Goal: Task Accomplishment & Management: Manage account settings

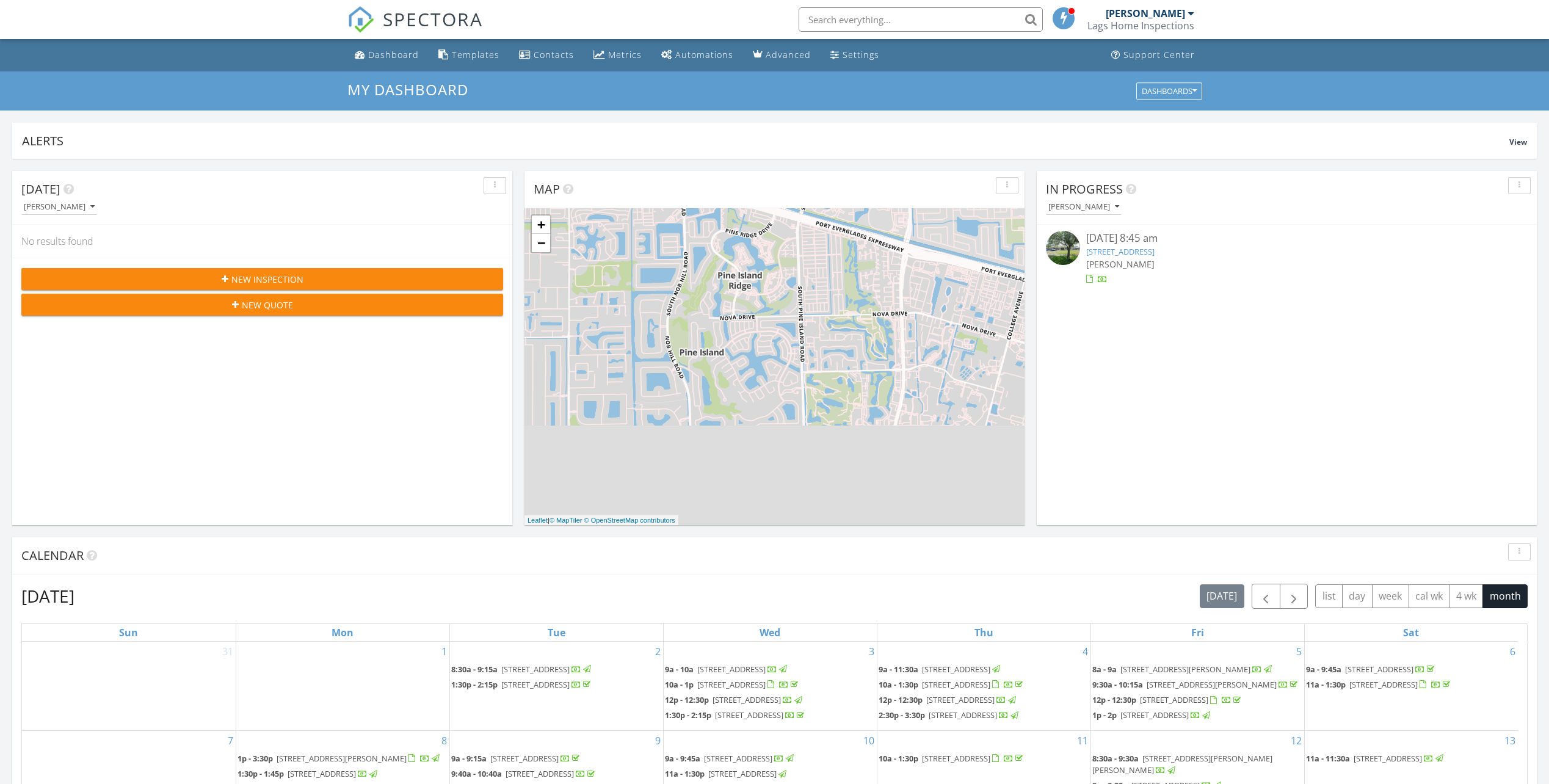
click at [1140, 252] on link "2380 NE 8th Ave, Pompano Beach, FL 33064" at bounding box center [1121, 251] width 69 height 11
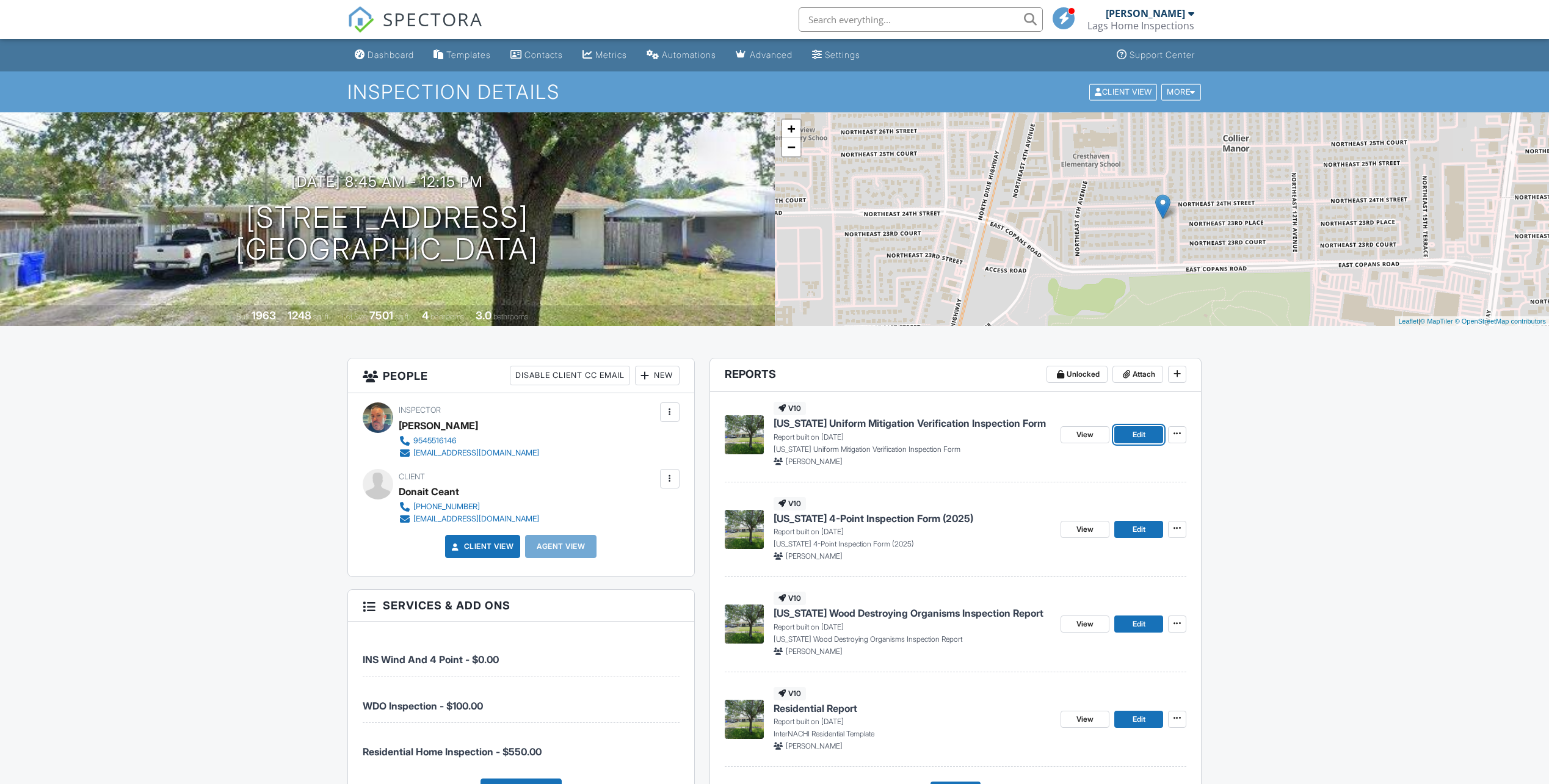
click at [1145, 434] on span "Edit" at bounding box center [1139, 435] width 13 height 12
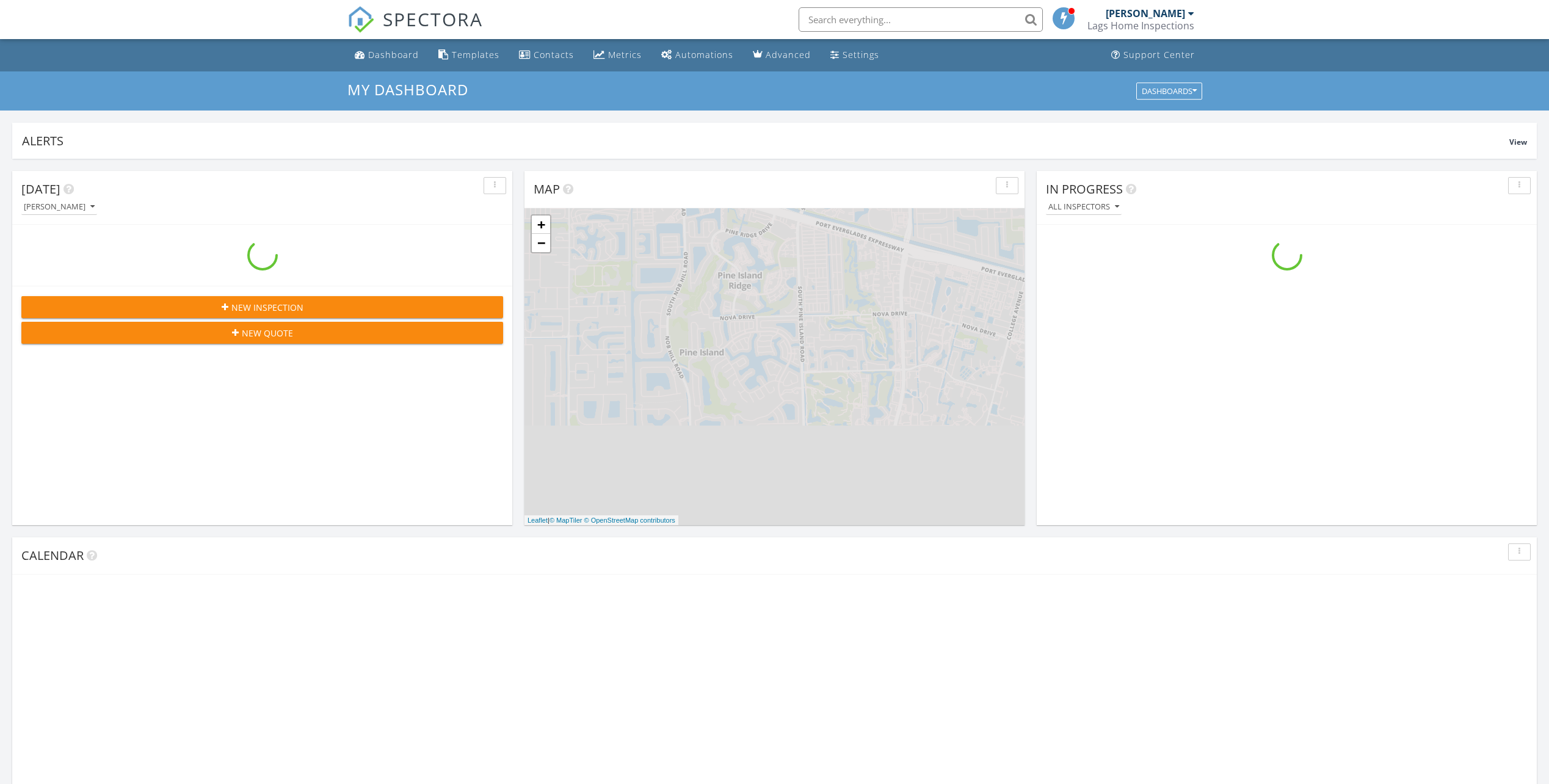
scroll to position [1130, 1568]
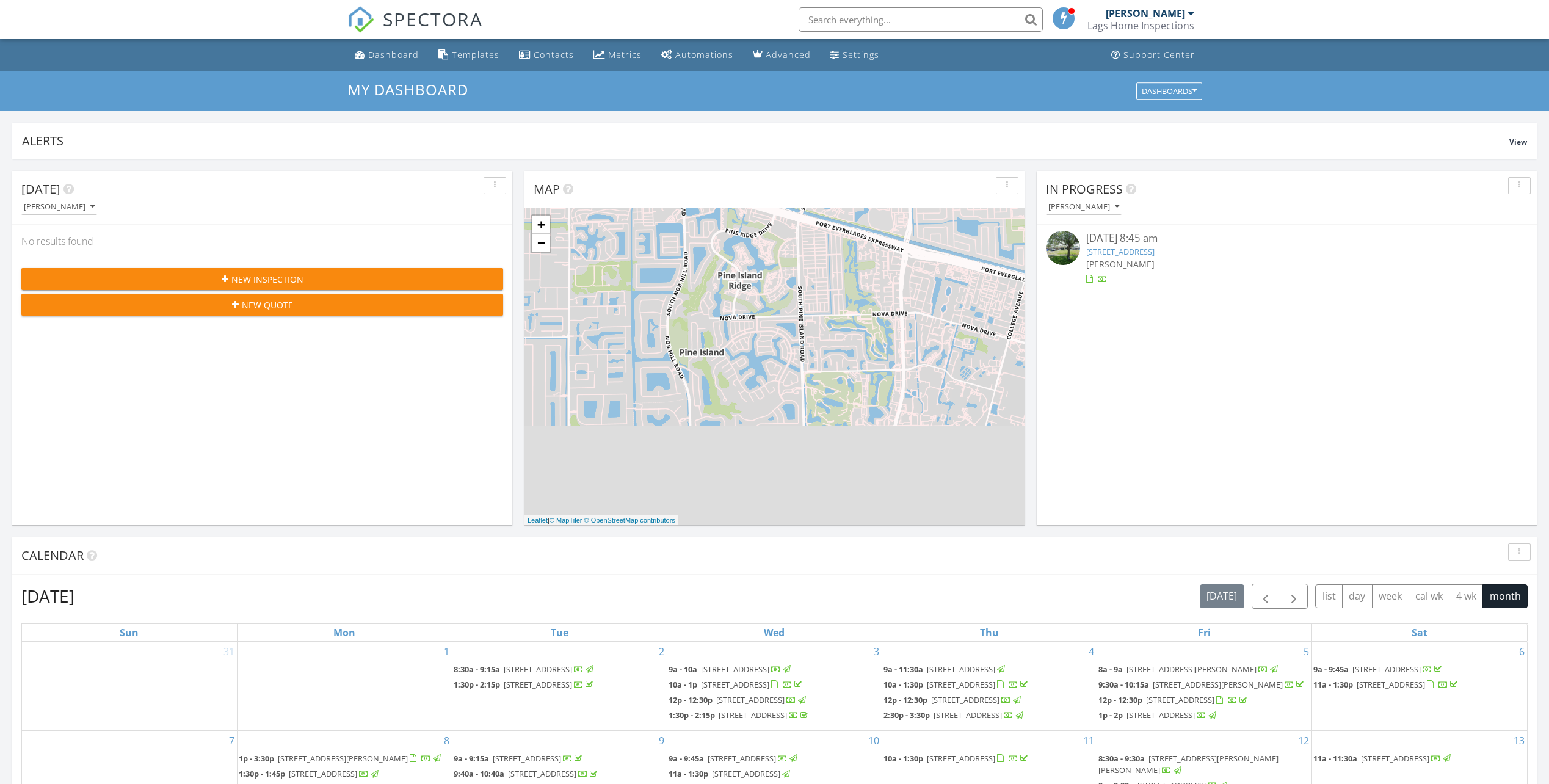
click at [1127, 249] on link "2380 NE 8th Ave, Pompano Beach, FL 33064" at bounding box center [1121, 251] width 69 height 11
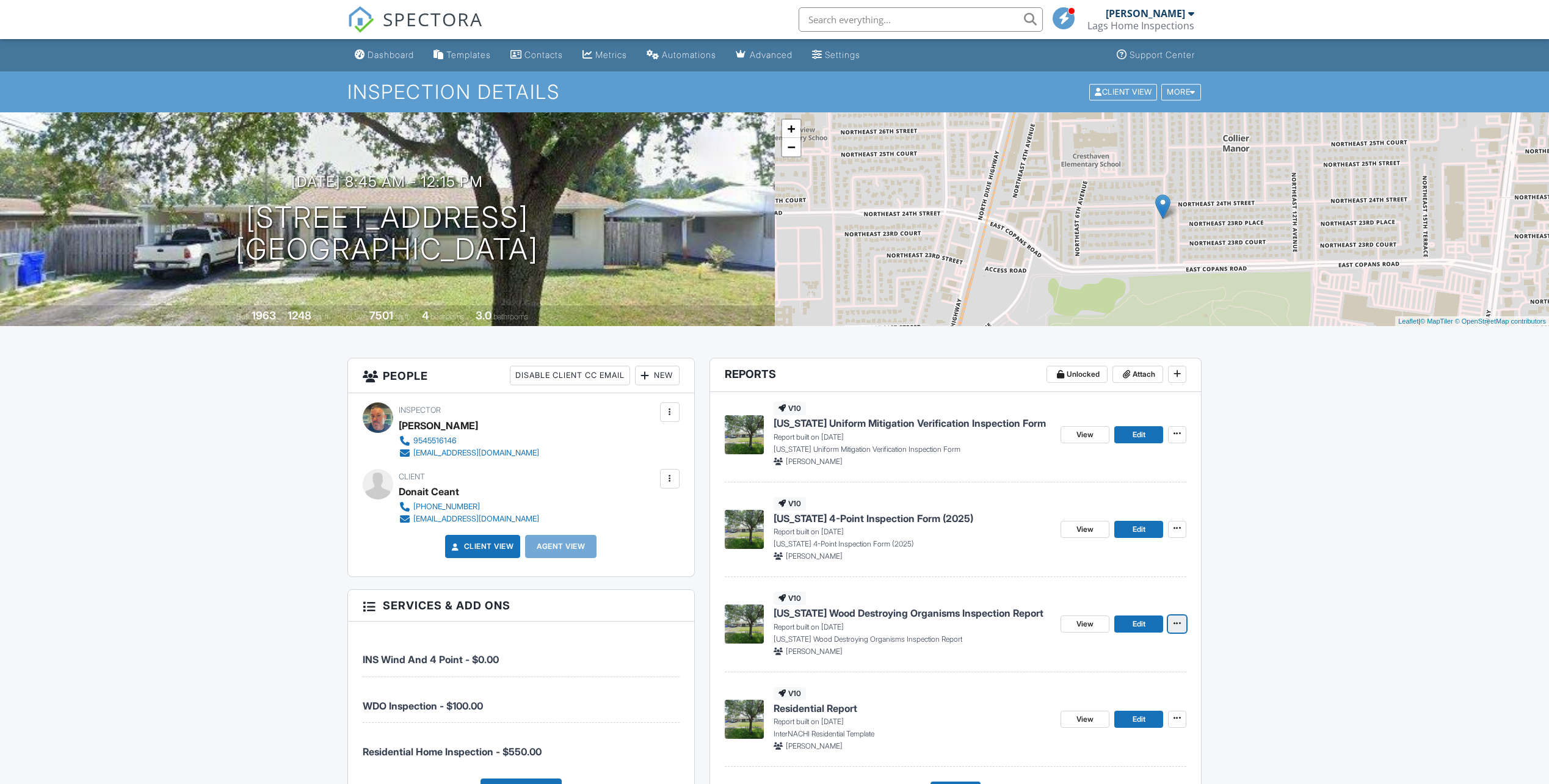
click at [1178, 618] on span at bounding box center [1178, 623] width 12 height 12
click at [1124, 712] on input "Delete Report" at bounding box center [1116, 714] width 124 height 27
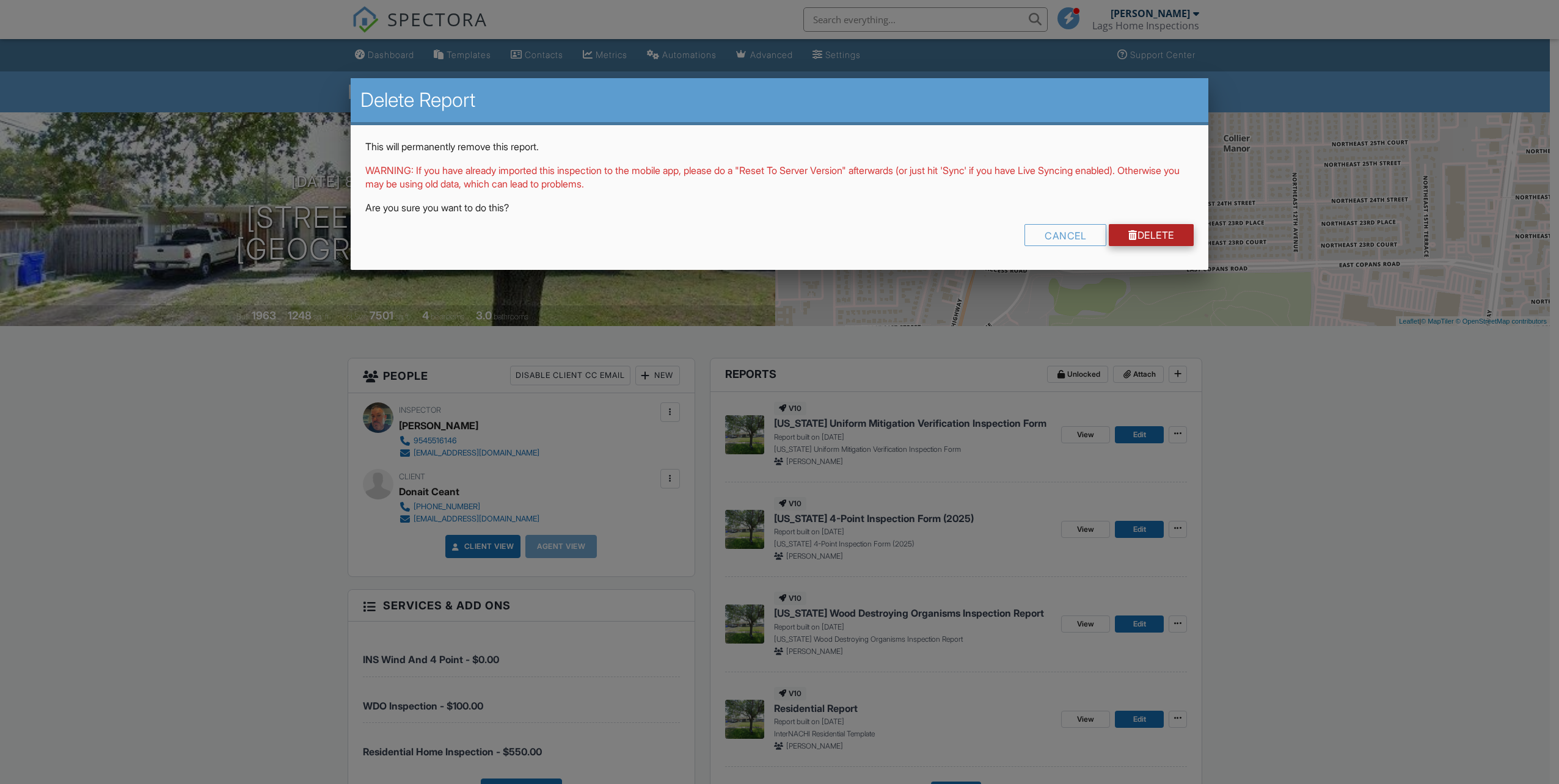
click at [1146, 240] on link "Delete" at bounding box center [1151, 235] width 85 height 22
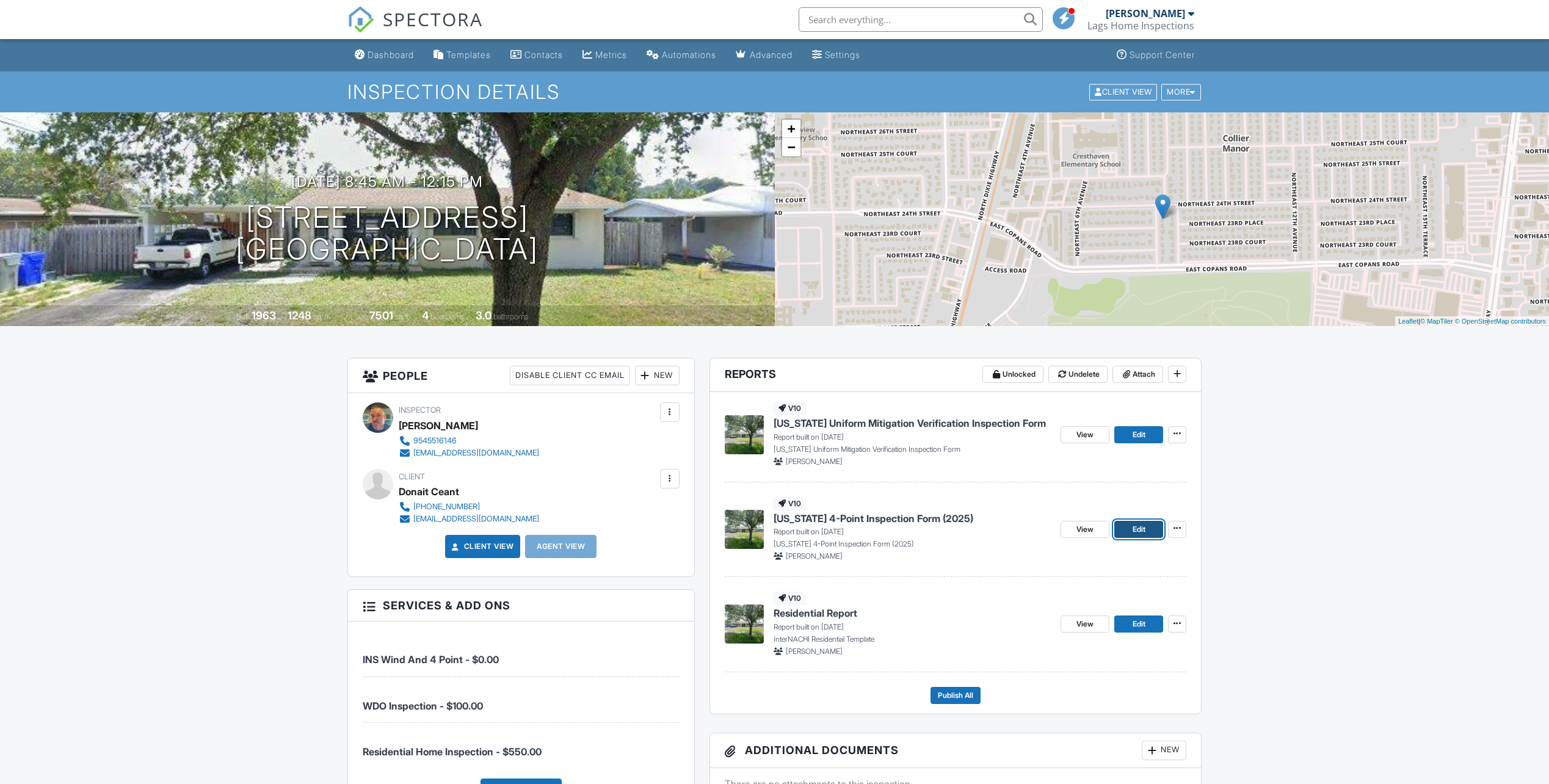
click at [1127, 534] on link "Edit" at bounding box center [1138, 529] width 49 height 17
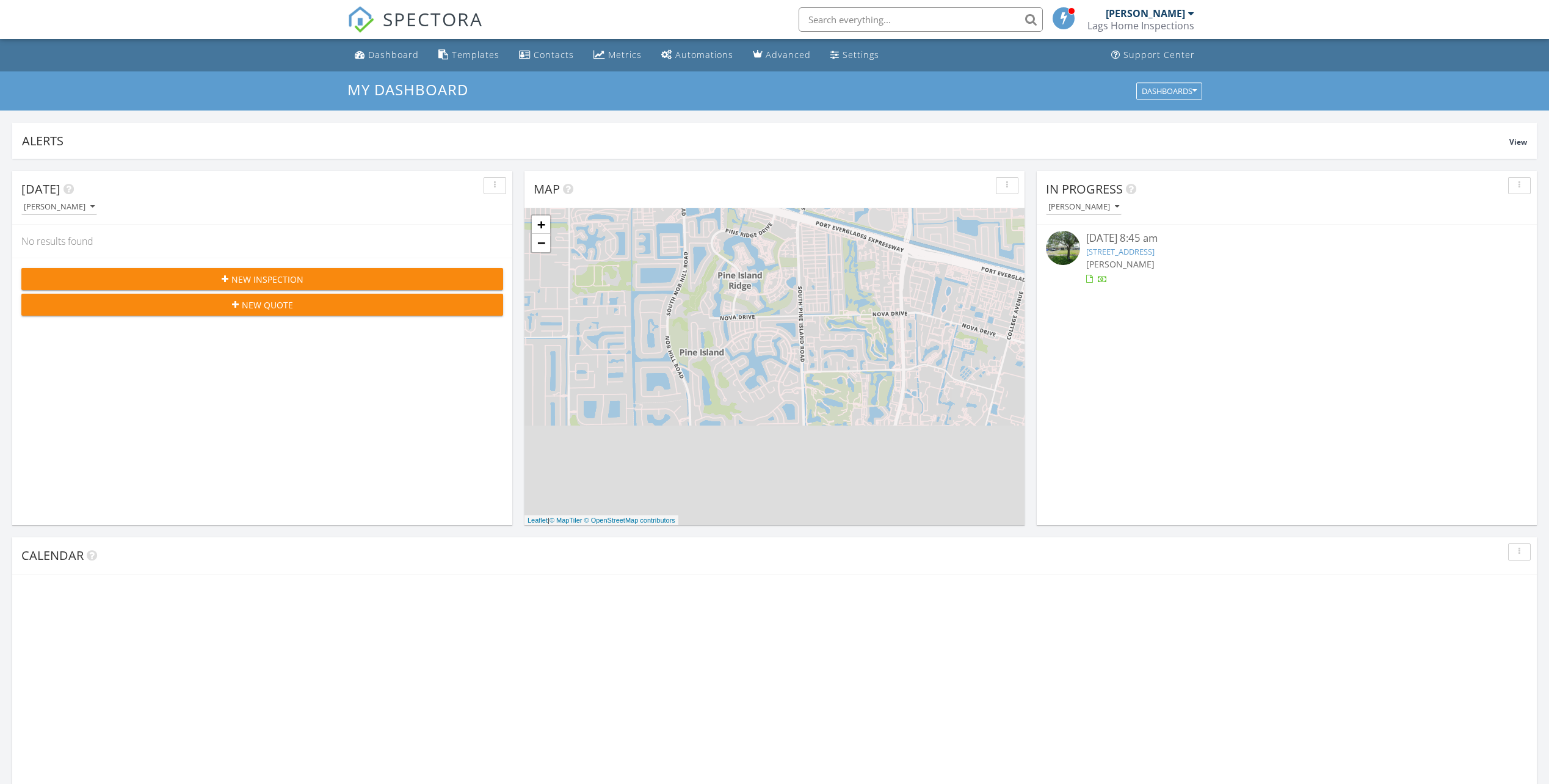
scroll to position [1130, 1568]
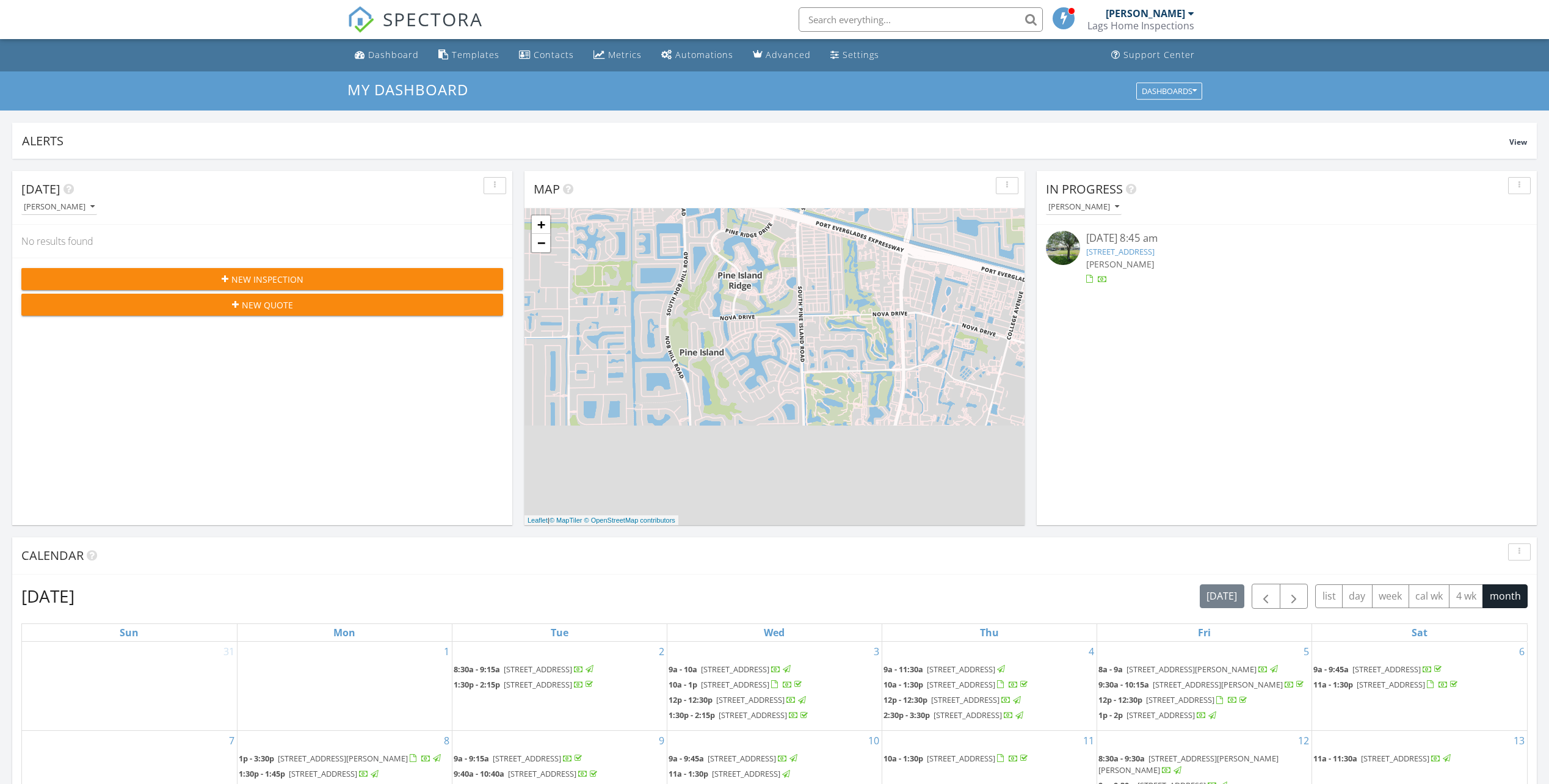
click at [1143, 253] on link "[STREET_ADDRESS]" at bounding box center [1121, 251] width 69 height 11
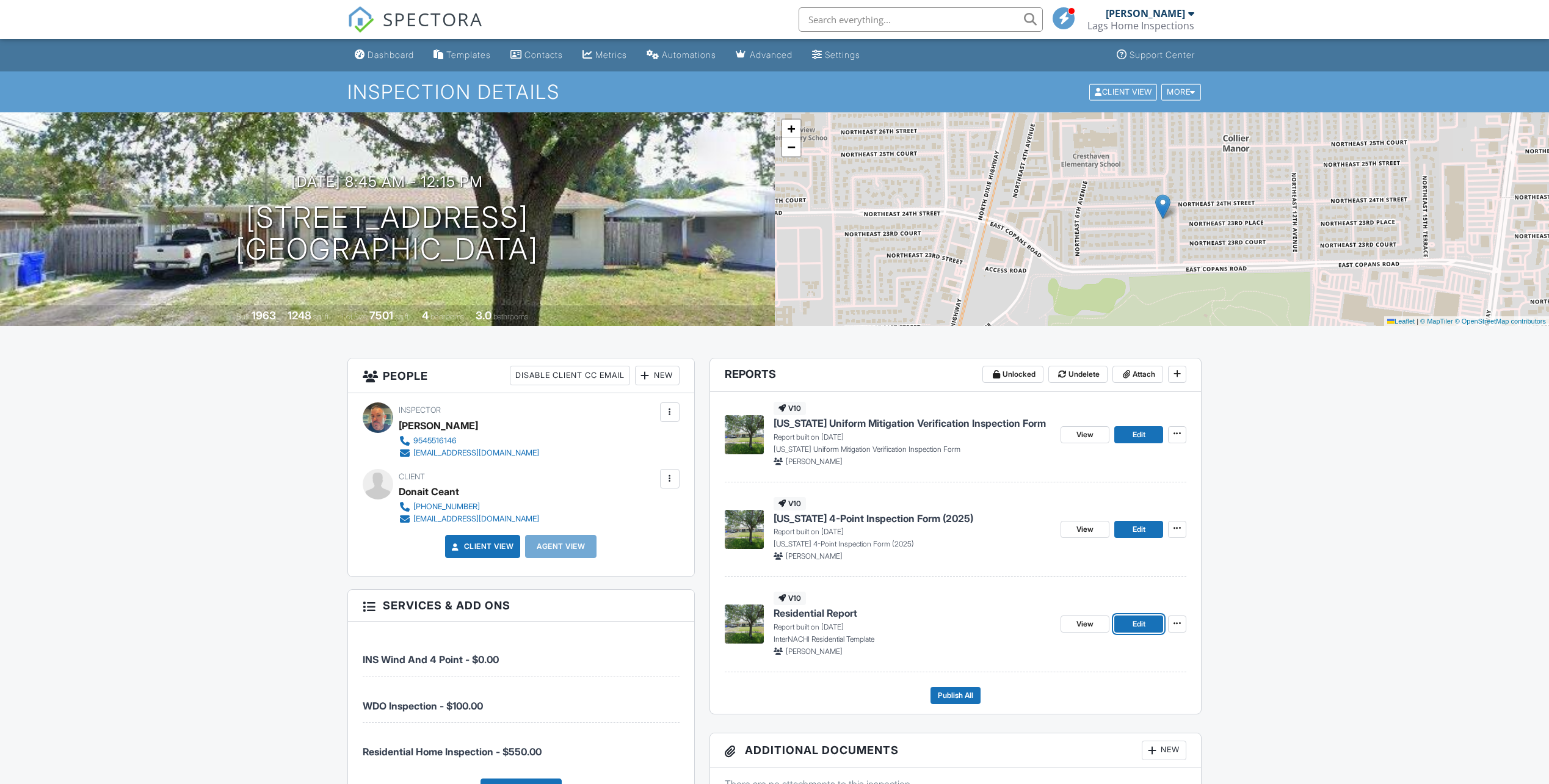
click at [1139, 619] on span "Edit" at bounding box center [1139, 624] width 13 height 12
